Goal: Task Accomplishment & Management: Use online tool/utility

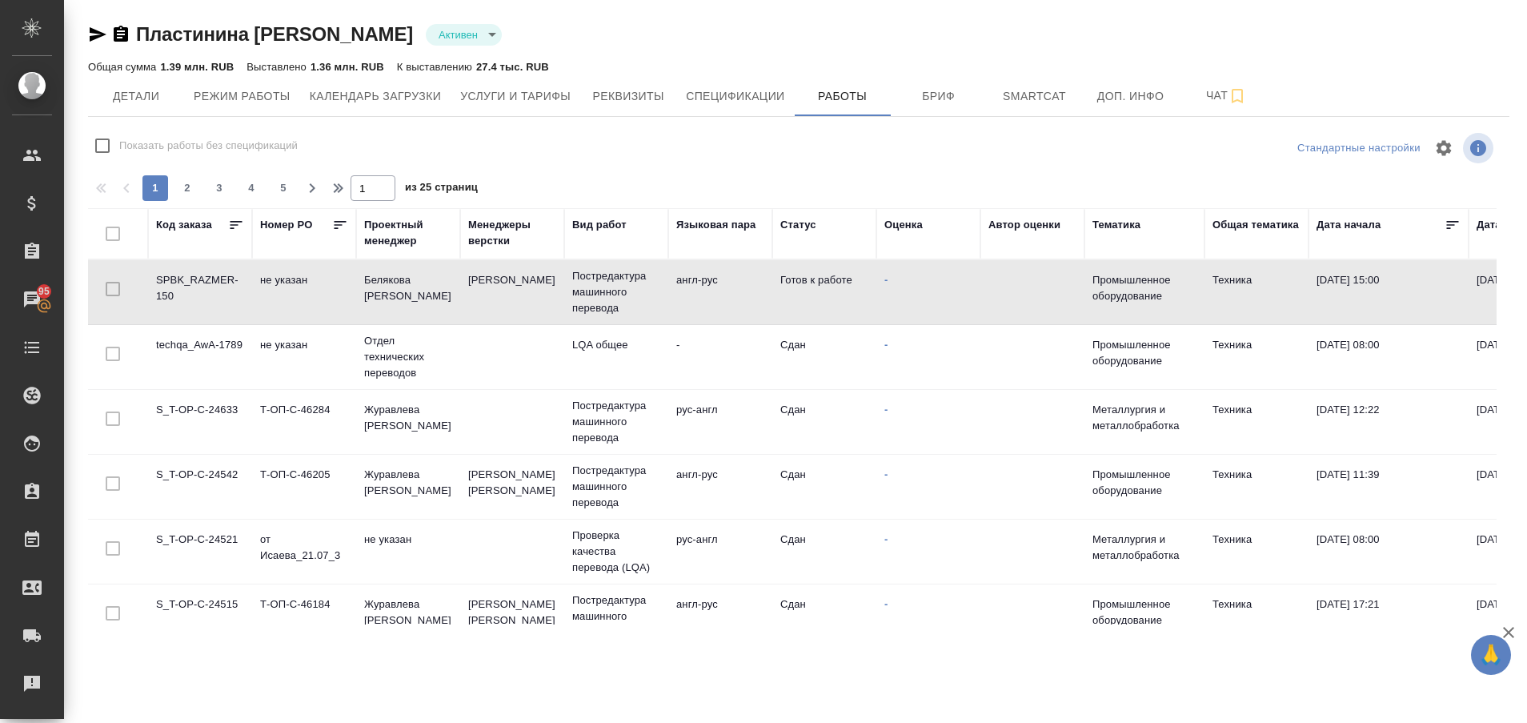
click at [194, 304] on td "SPBK_RAZMER-150" at bounding box center [200, 292] width 104 height 56
drag, startPoint x: 0, startPoint y: 0, endPoint x: 194, endPoint y: 304, distance: 360.5
click at [194, 304] on td "SPBK_RAZMER-150" at bounding box center [200, 292] width 104 height 56
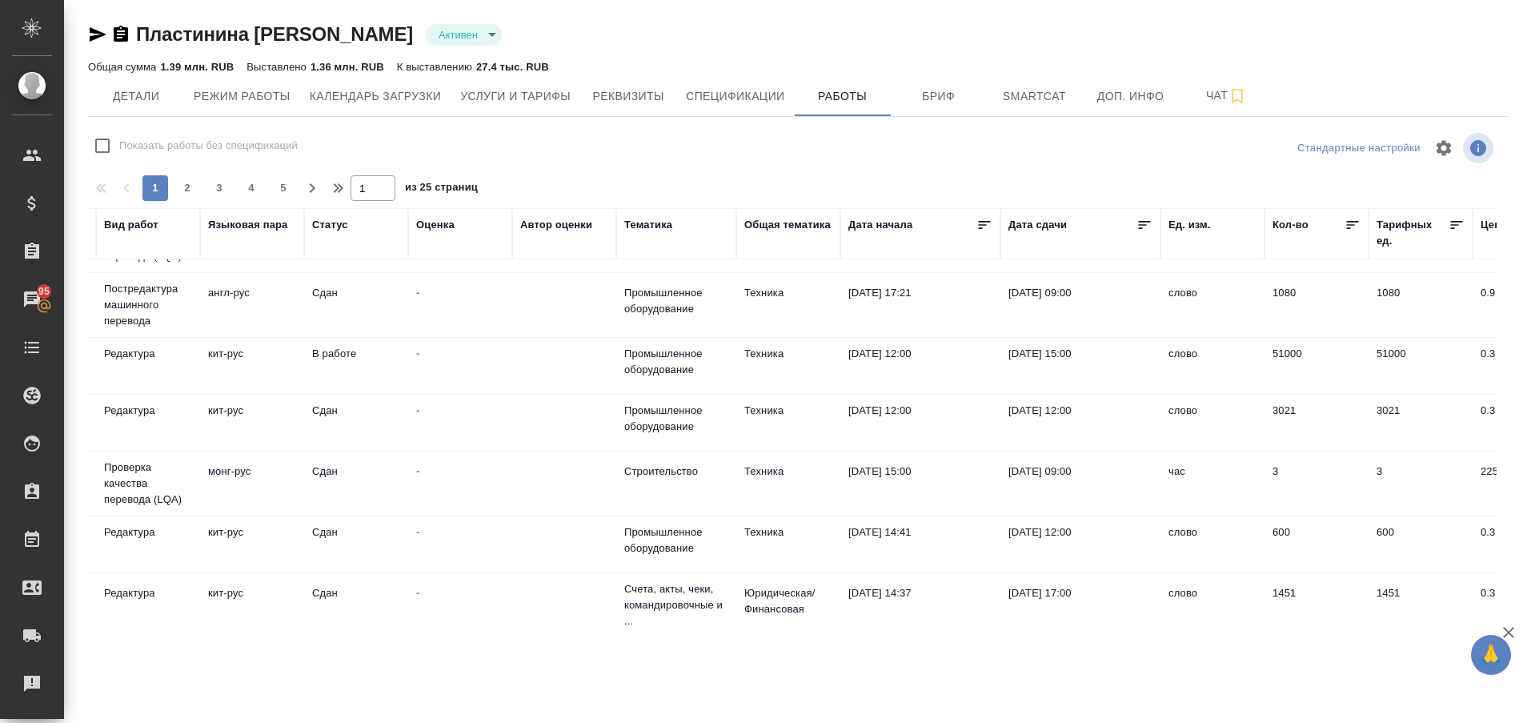
scroll to position [311, 0]
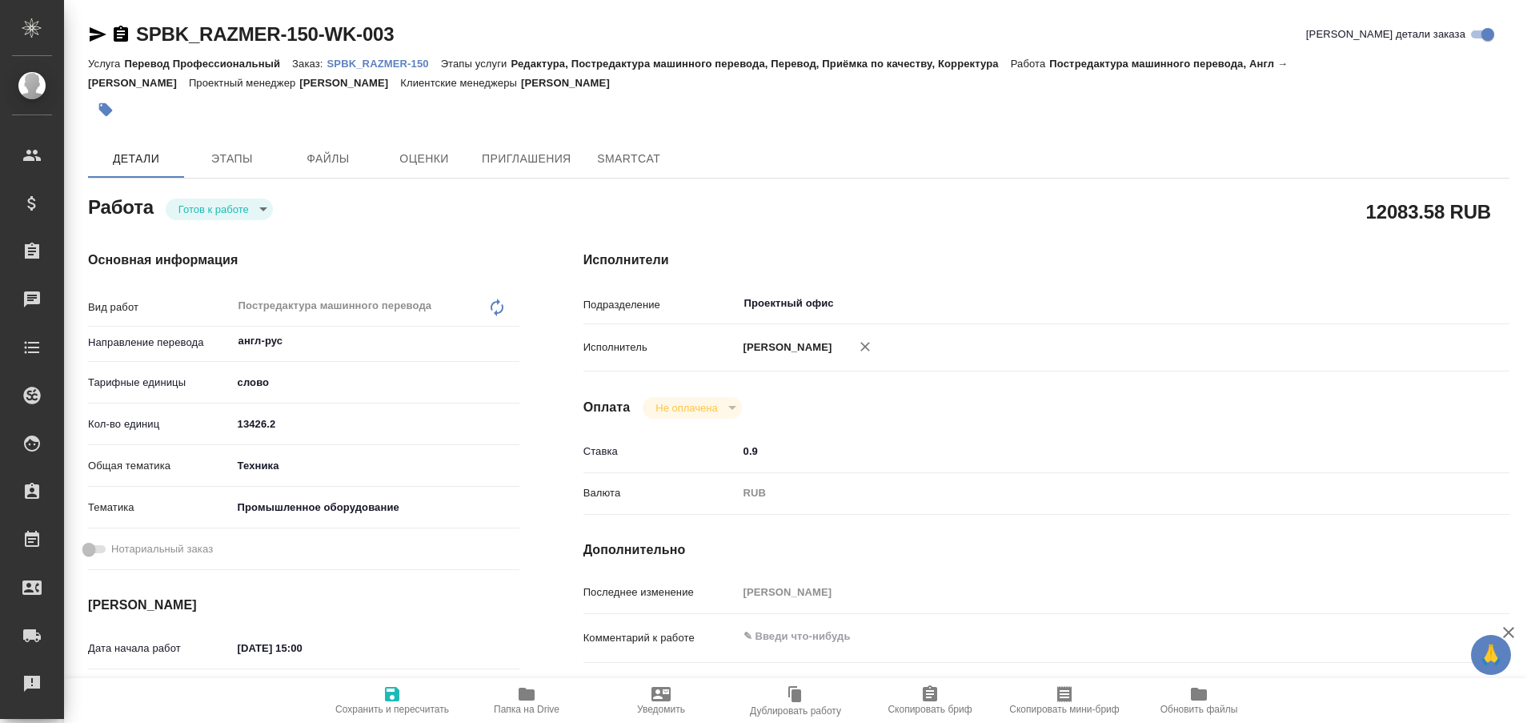
type textarea "x"
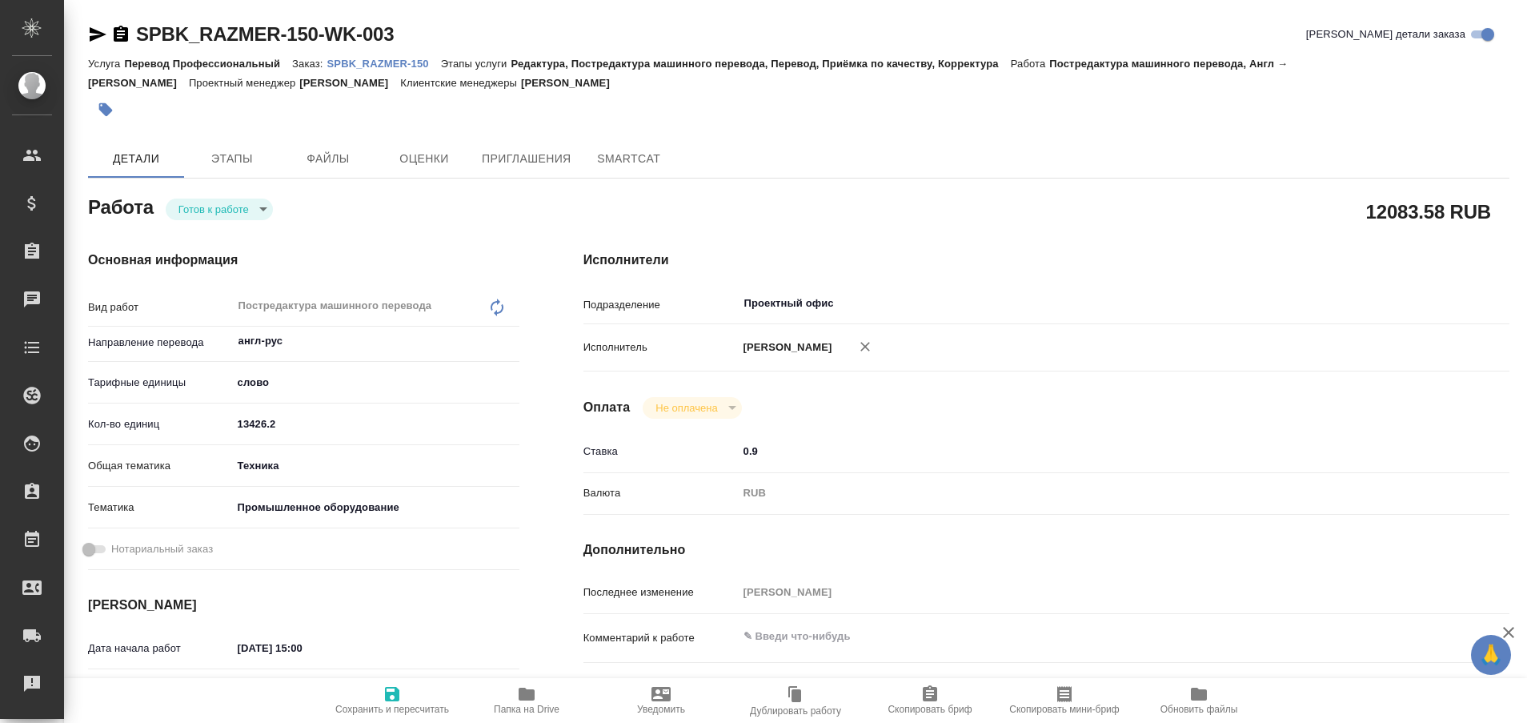
type textarea "x"
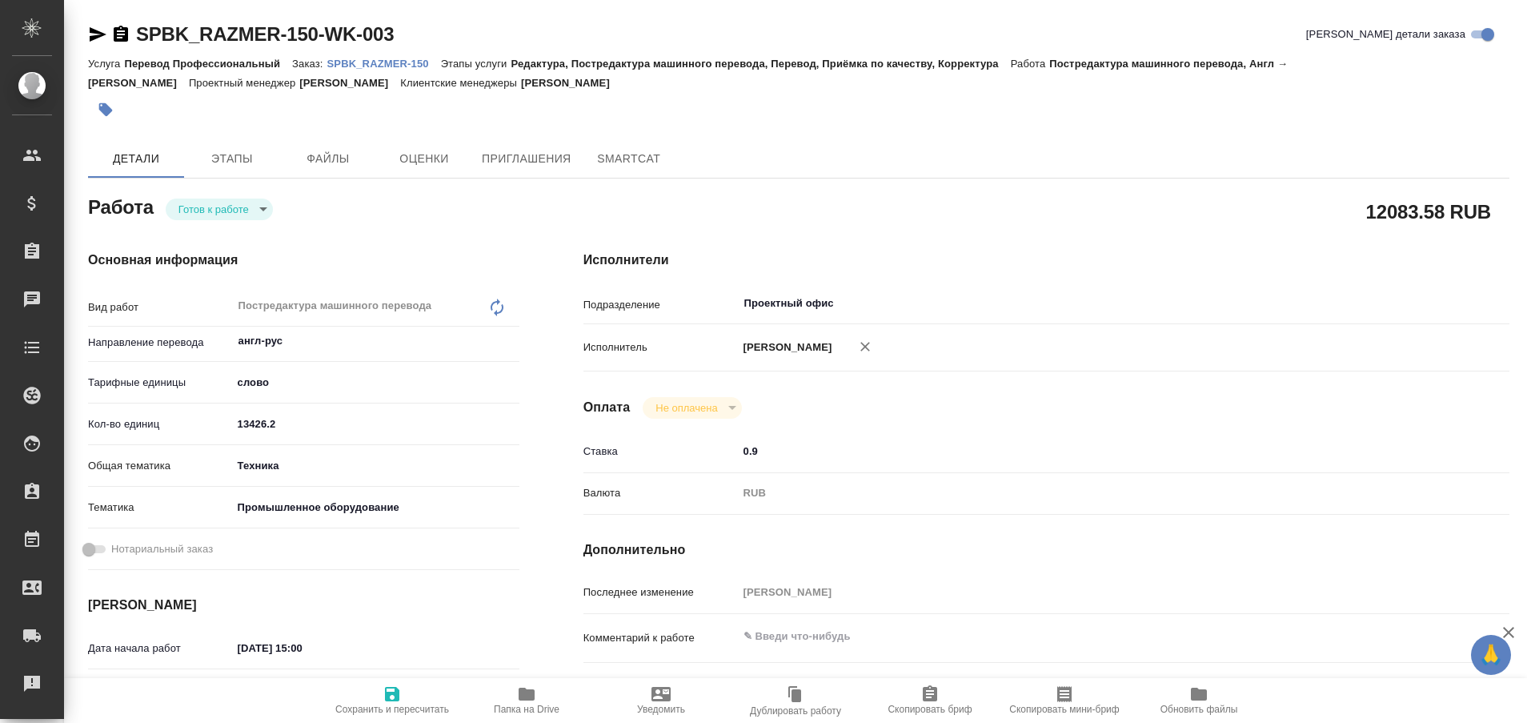
type textarea "x"
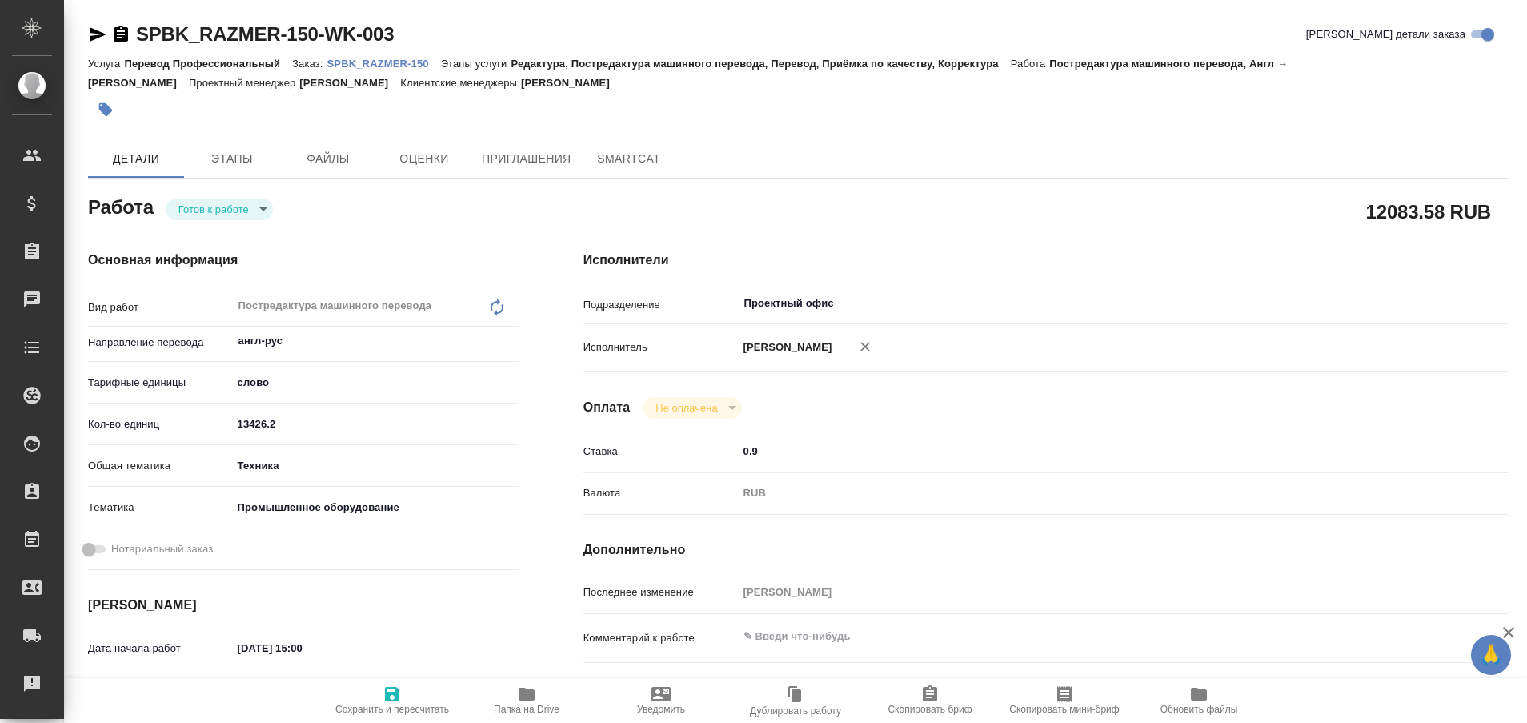
type textarea "x"
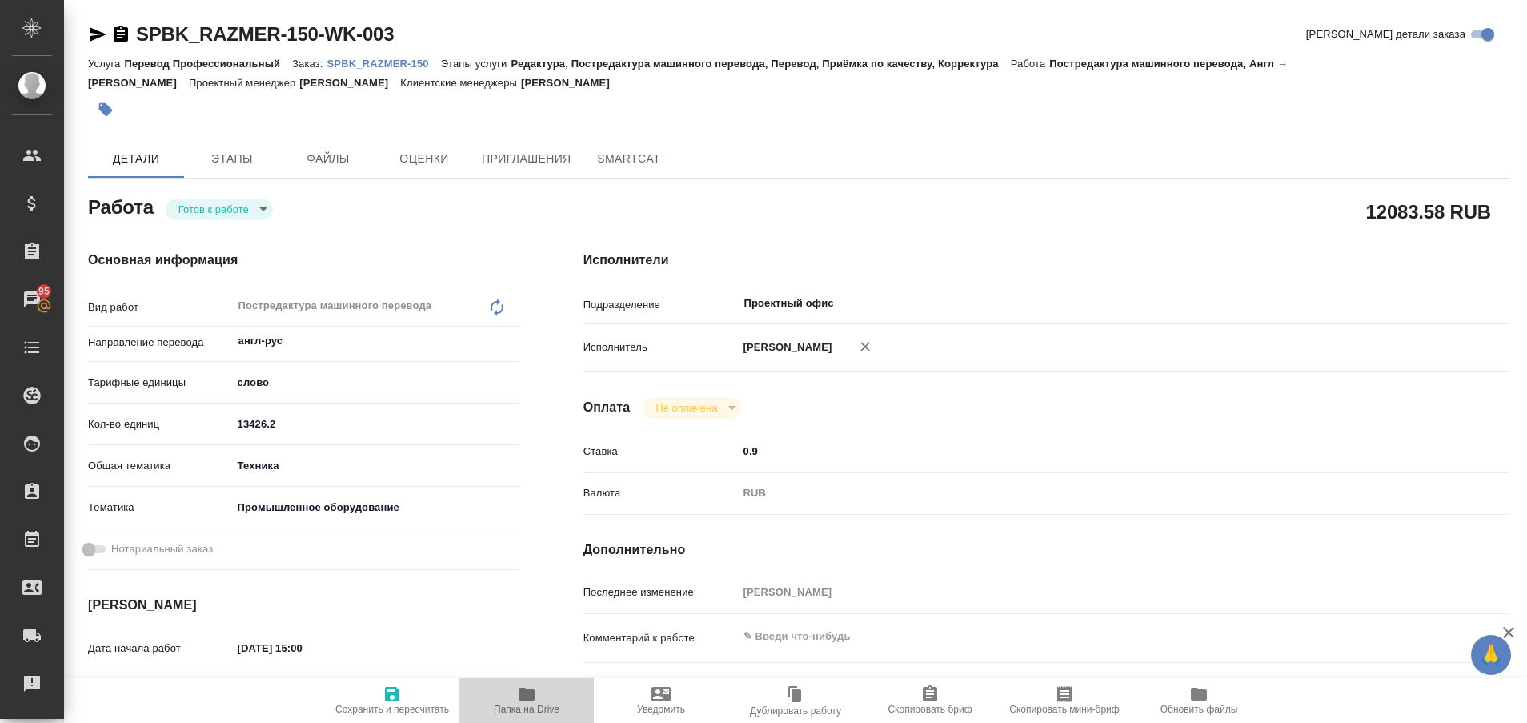
click at [513, 697] on span "Папка на Drive" at bounding box center [526, 699] width 115 height 30
